Goal: Task Accomplishment & Management: Manage account settings

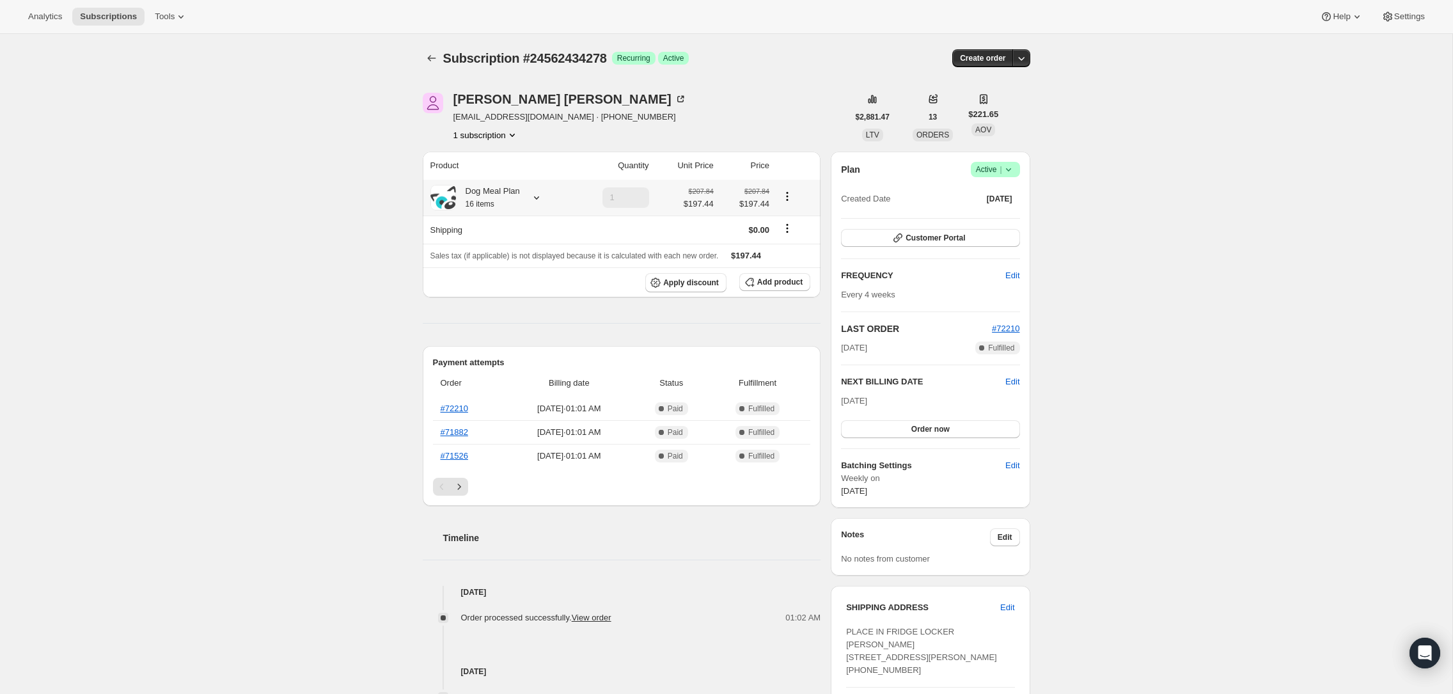
click at [539, 201] on icon at bounding box center [536, 197] width 13 height 13
click at [495, 270] on button "Edit box" at bounding box center [486, 276] width 134 height 18
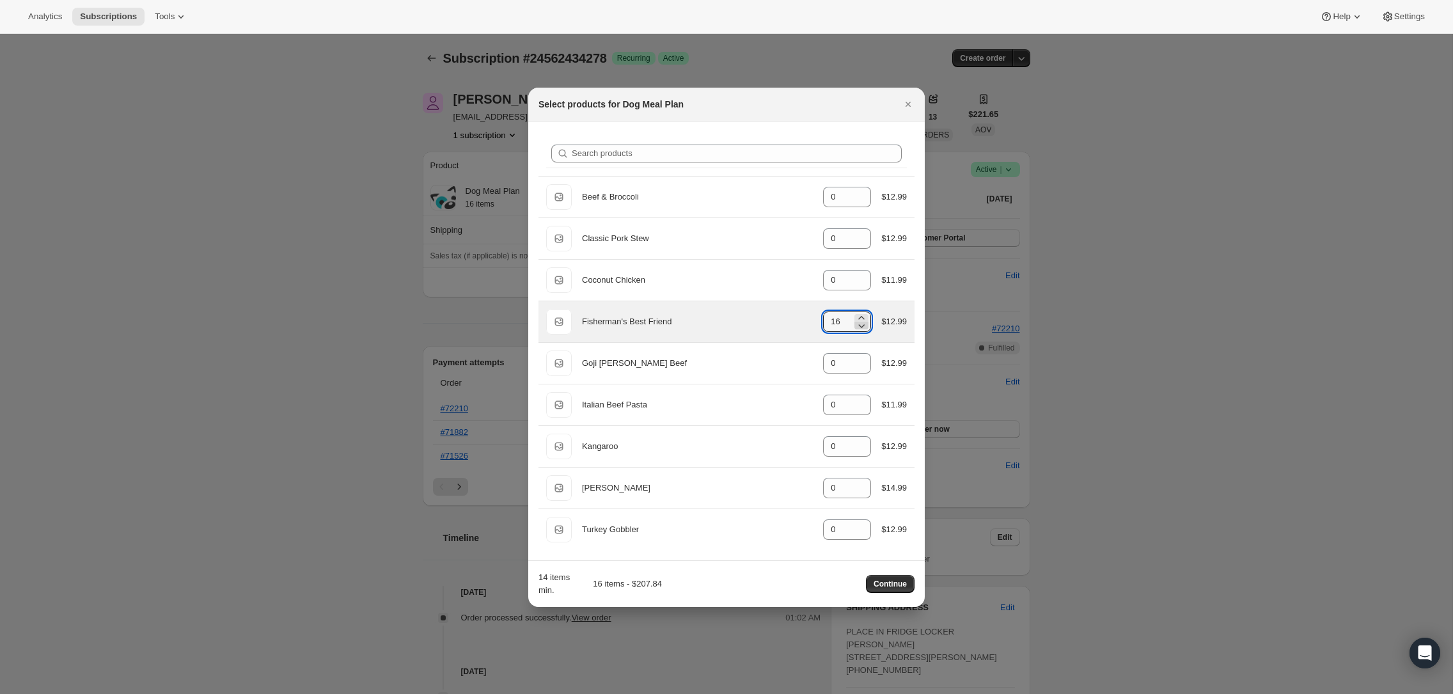
click at [861, 325] on icon ":re3:" at bounding box center [861, 325] width 13 height 13
type input "14"
click at [885, 586] on span "Continue" at bounding box center [890, 584] width 33 height 10
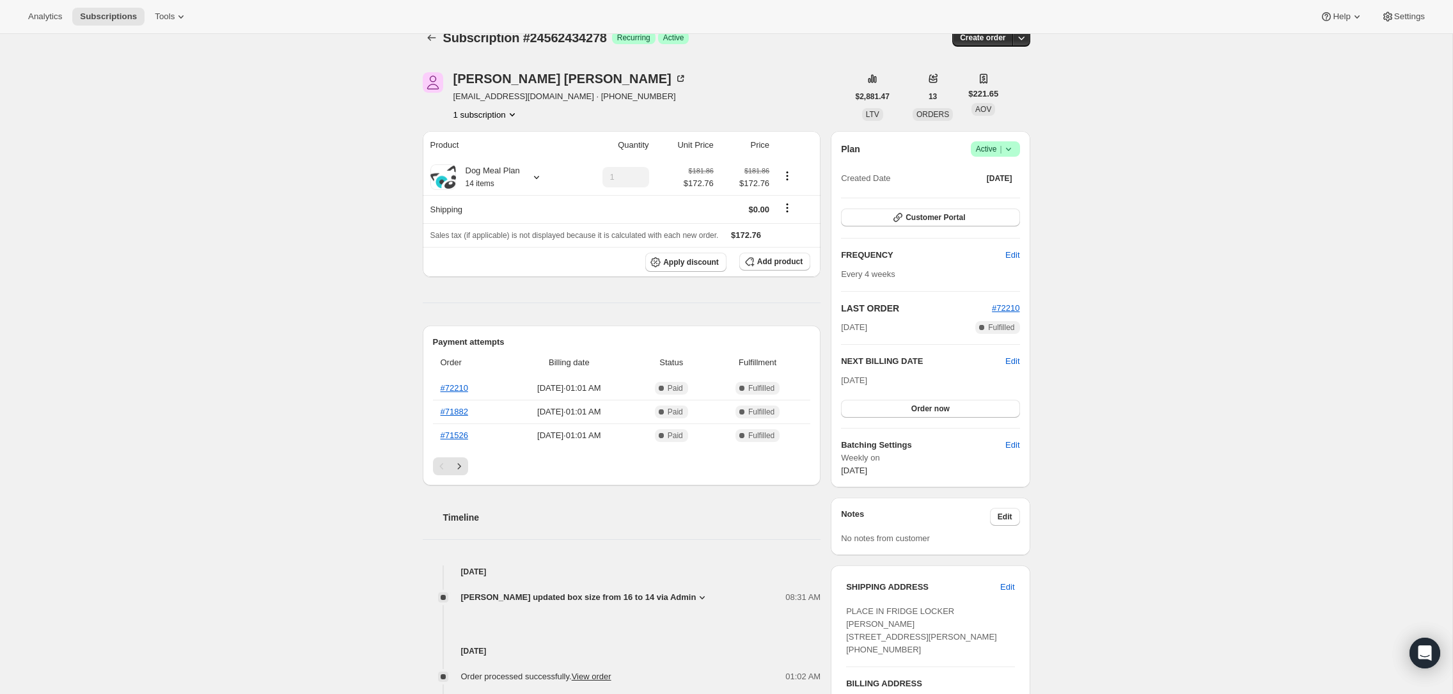
scroll to position [21, 0]
click at [1014, 361] on span "Edit" at bounding box center [1013, 360] width 14 height 13
click at [923, 384] on input "[DATE]" at bounding box center [930, 385] width 178 height 22
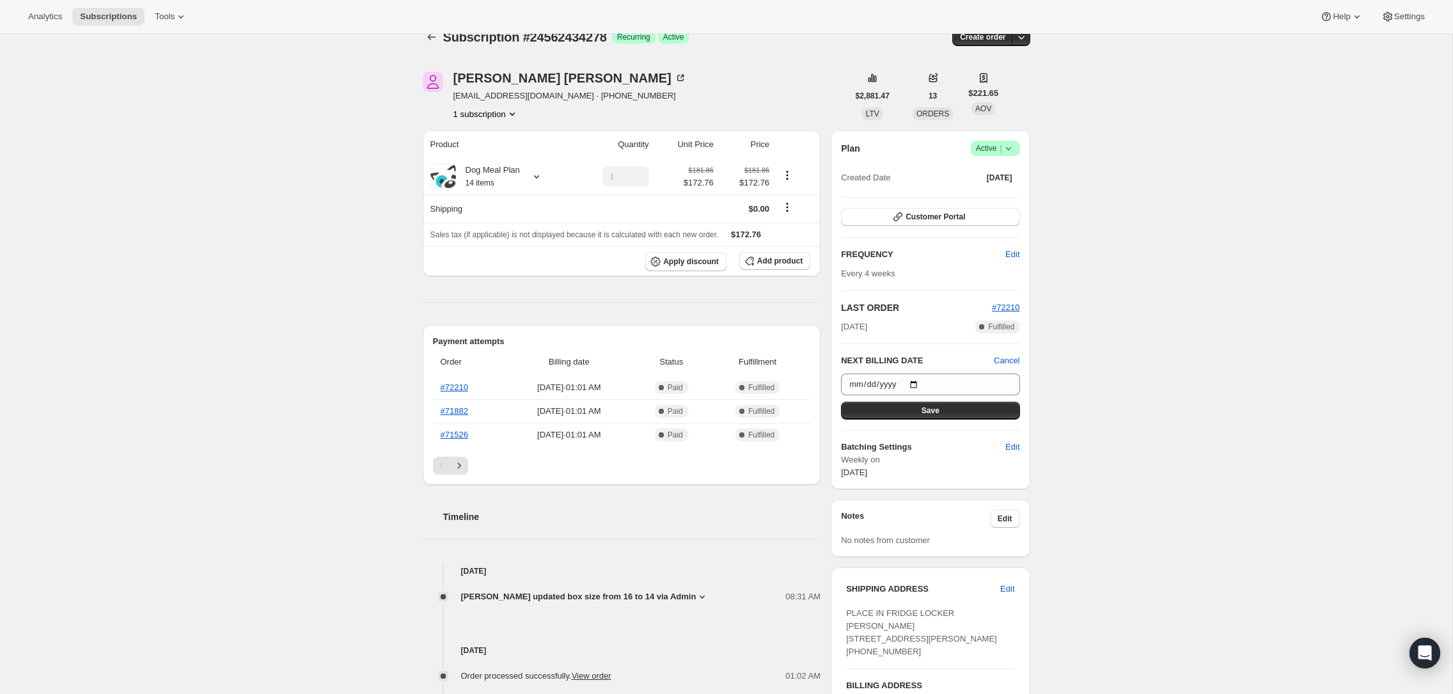
scroll to position [0, 0]
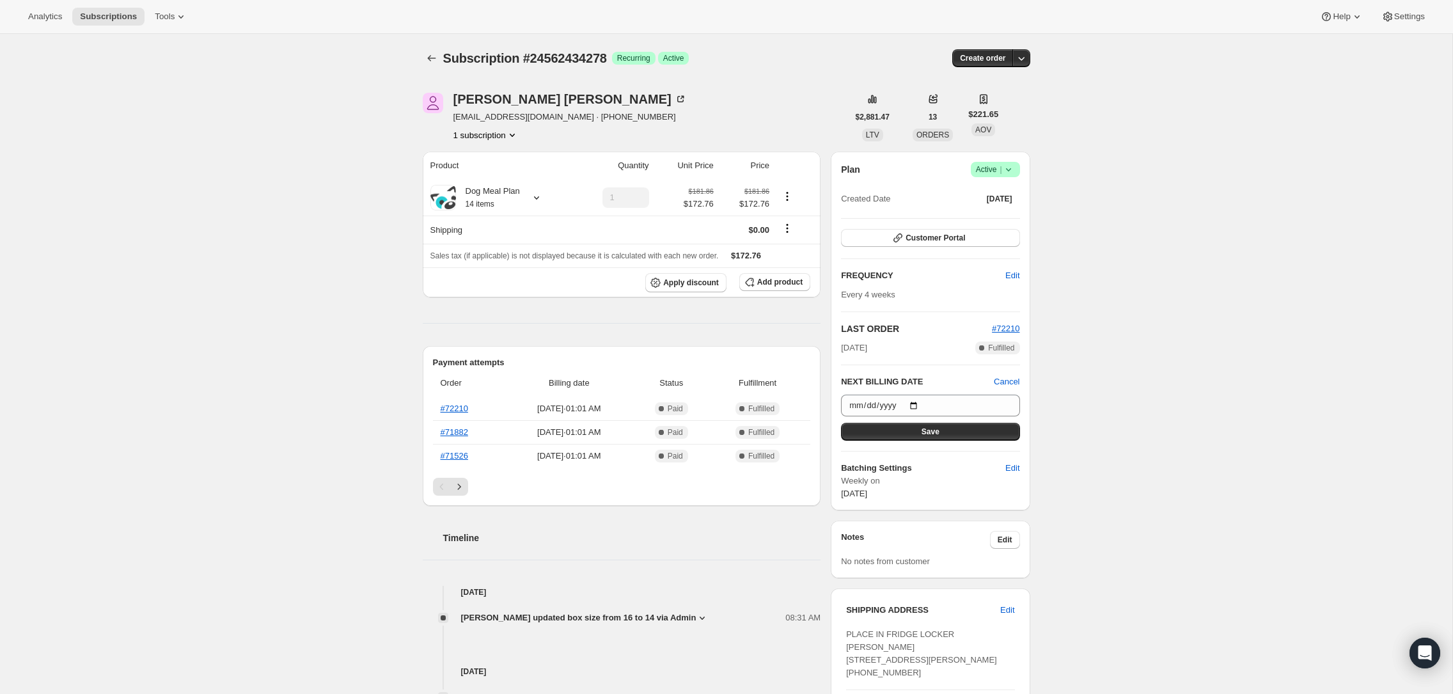
drag, startPoint x: 505, startPoint y: 120, endPoint x: 484, endPoint y: 116, distance: 21.3
click at [505, 120] on span "[EMAIL_ADDRESS][DOMAIN_NAME] · [PHONE_NUMBER]" at bounding box center [569, 117] width 233 height 13
drag, startPoint x: 444, startPoint y: 109, endPoint x: 512, endPoint y: 128, distance: 70.3
click at [446, 110] on div "[PERSON_NAME] [EMAIL_ADDRESS][DOMAIN_NAME] · [PHONE_NUMBER] 1 subscription" at bounding box center [635, 117] width 425 height 49
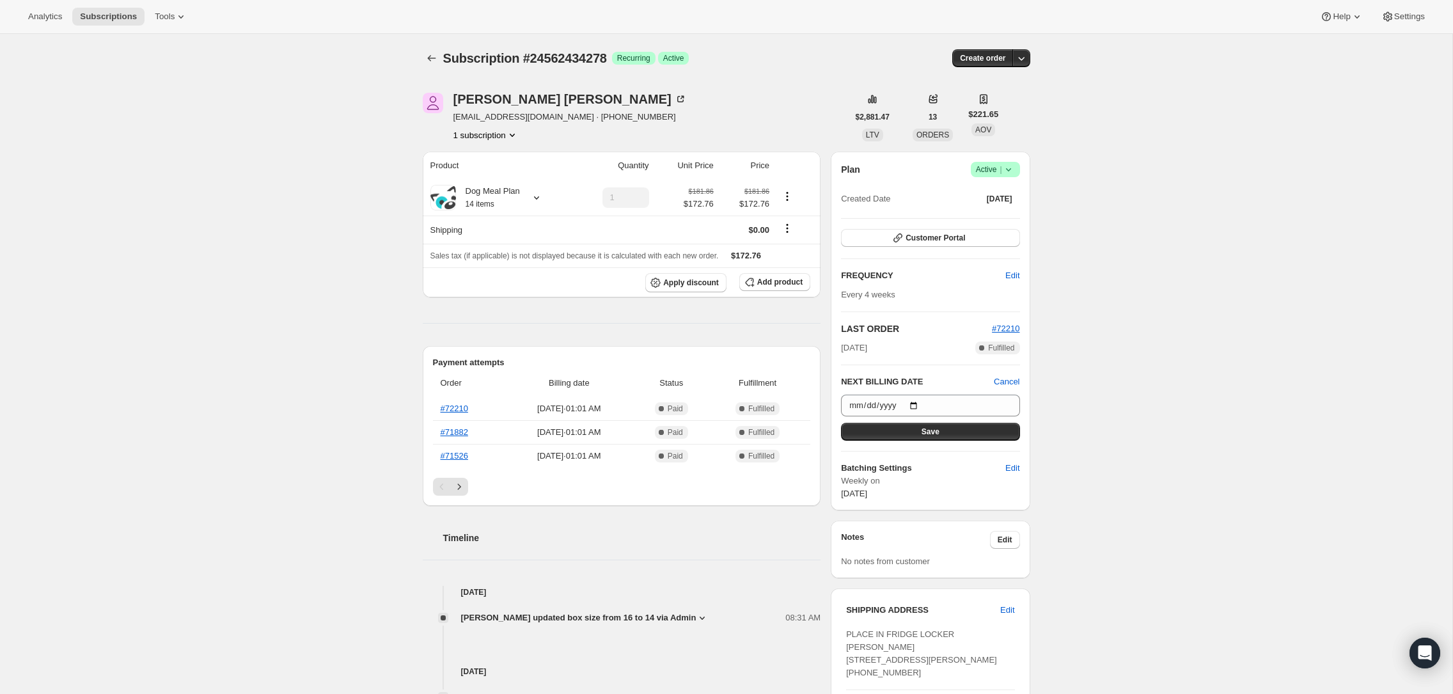
click at [493, 119] on span "[EMAIL_ADDRESS][DOMAIN_NAME] · [PHONE_NUMBER]" at bounding box center [569, 117] width 233 height 13
click at [493, 100] on div "[PERSON_NAME]" at bounding box center [569, 99] width 233 height 13
